Goal: Obtain resource: Obtain resource

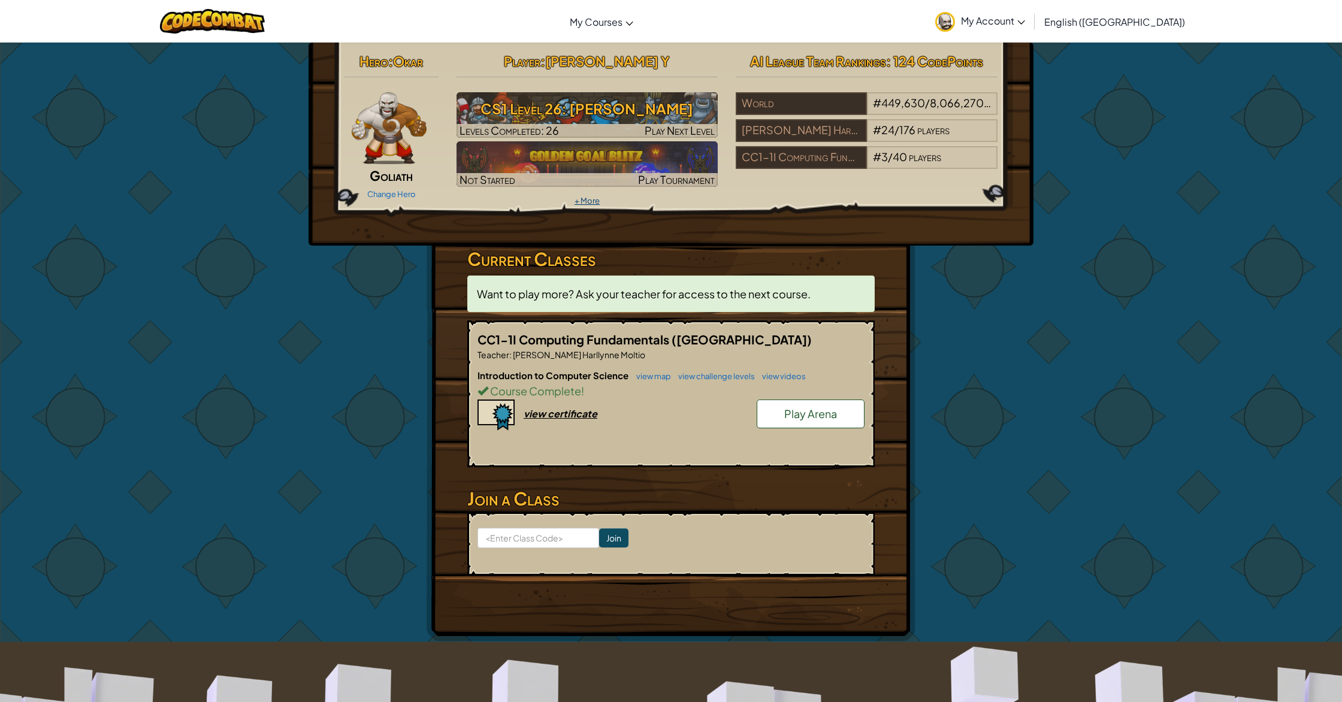
click at [582, 202] on link "+ More" at bounding box center [586, 201] width 25 height 10
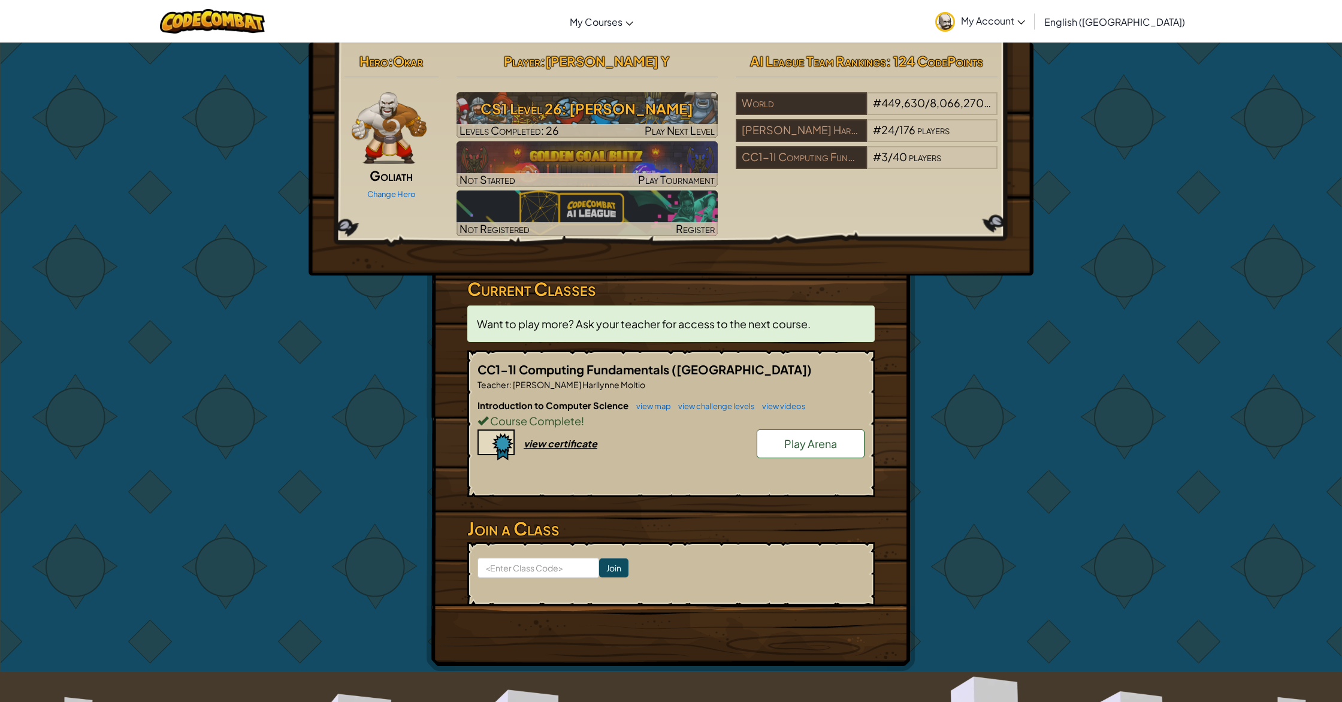
click at [565, 425] on span "Course Complete" at bounding box center [534, 421] width 93 height 14
click at [554, 444] on div "view certificate" at bounding box center [561, 443] width 74 height 13
click at [718, 209] on div "Hero : Okar Goliath Change Hero Player : [PERSON_NAME] Y CS1 Level 26: [PERSON_…" at bounding box center [670, 144] width 671 height 191
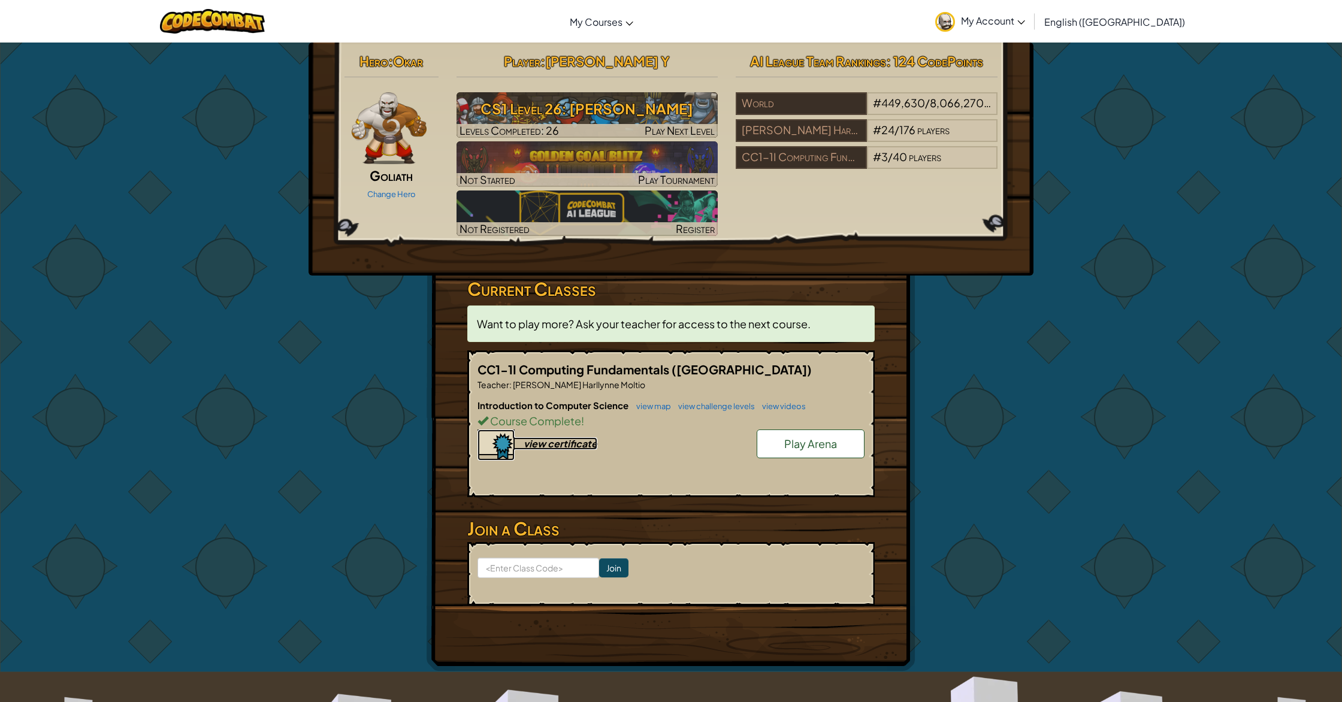
click at [558, 444] on div "view certificate" at bounding box center [561, 443] width 74 height 13
